Goal: Find specific page/section: Find specific page/section

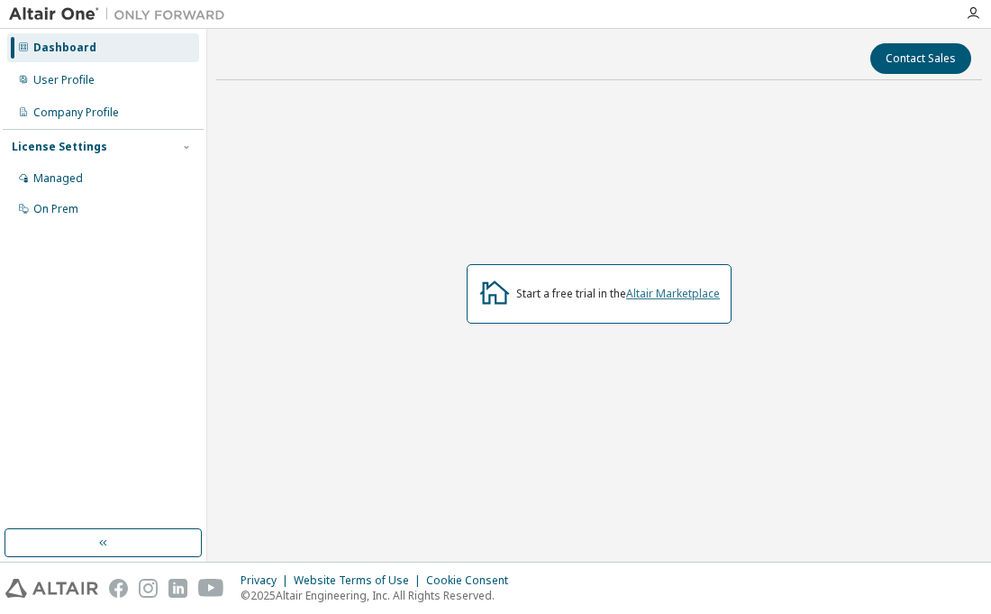
click at [640, 289] on link "Altair Marketplace" at bounding box center [673, 293] width 94 height 15
